Goal: Navigation & Orientation: Find specific page/section

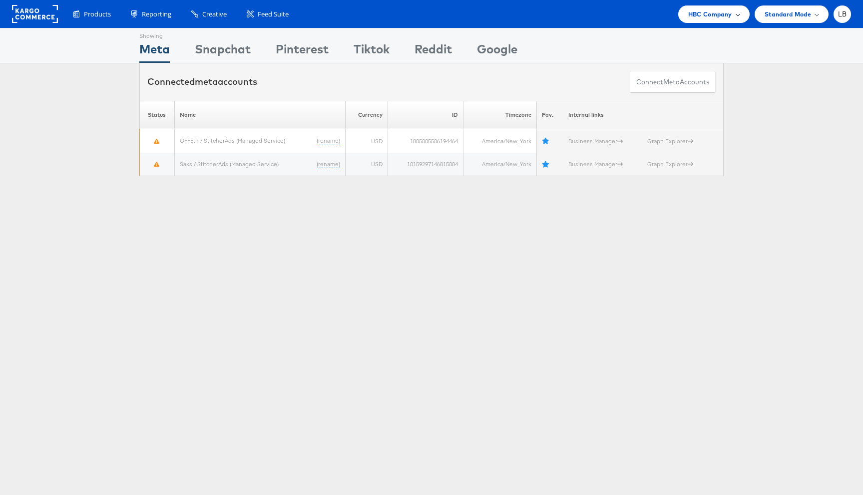
click at [726, 15] on span "HBC Company" at bounding box center [710, 14] width 44 height 10
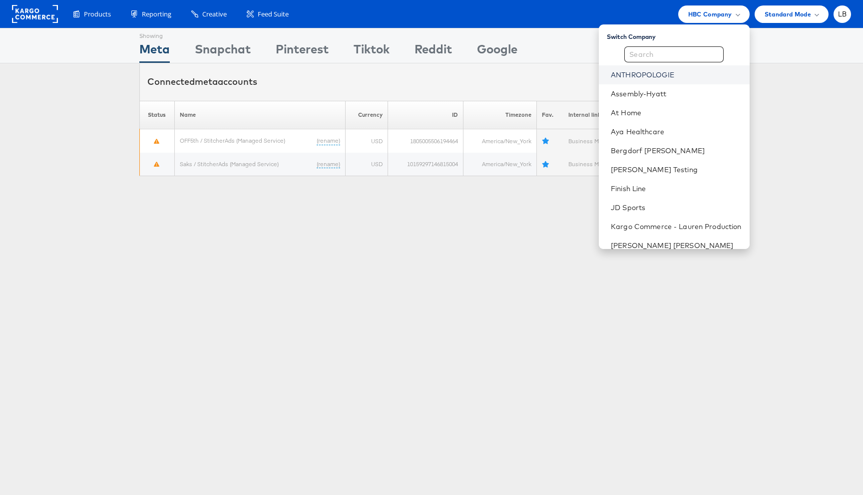
click at [669, 75] on link "ANTHROPOLOGIE" at bounding box center [676, 75] width 130 height 10
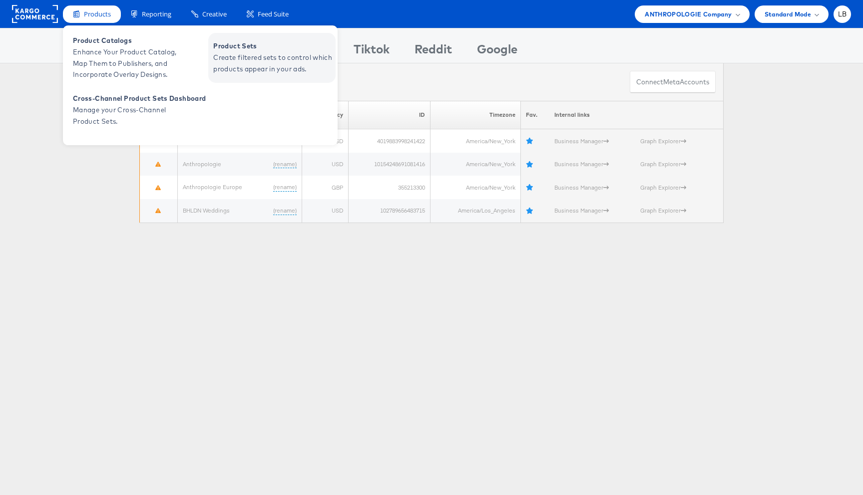
click at [229, 60] on span "Create filtered sets to control which products appear in your ads." at bounding box center [273, 63] width 120 height 23
